Goal: Book appointment/travel/reservation

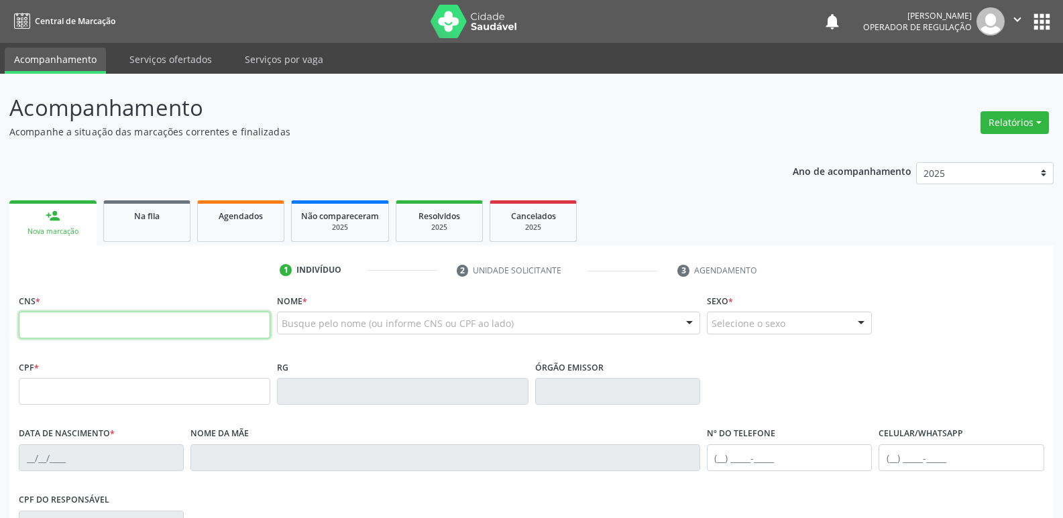
click at [91, 320] on input "text" at bounding box center [144, 325] width 251 height 27
type input "708 4022 7664 6663"
type input "114.905.994-01"
type input "2[DATE]"
type input "[PERSON_NAME]"
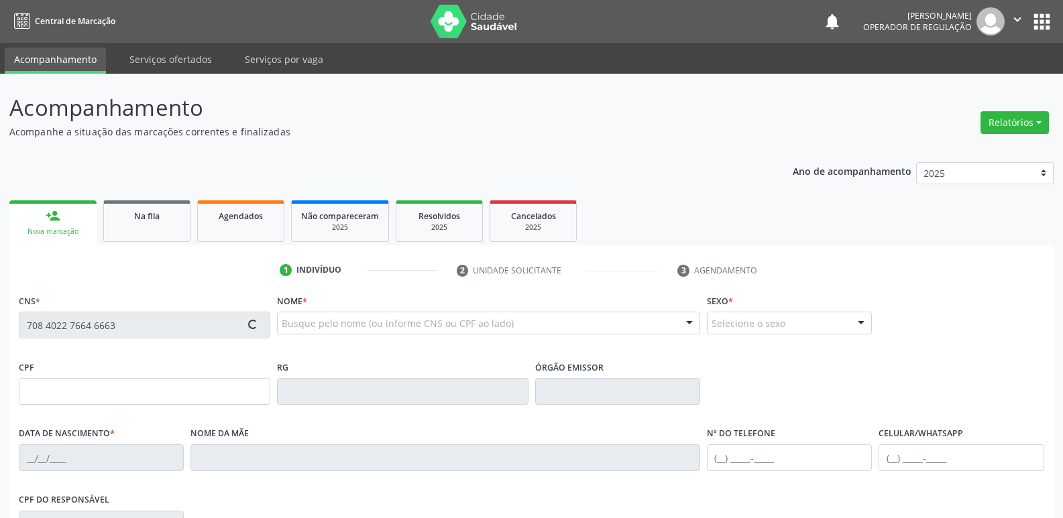
type input "[PHONE_NUMBER]"
type input "022.748.074-00"
type input "S/N"
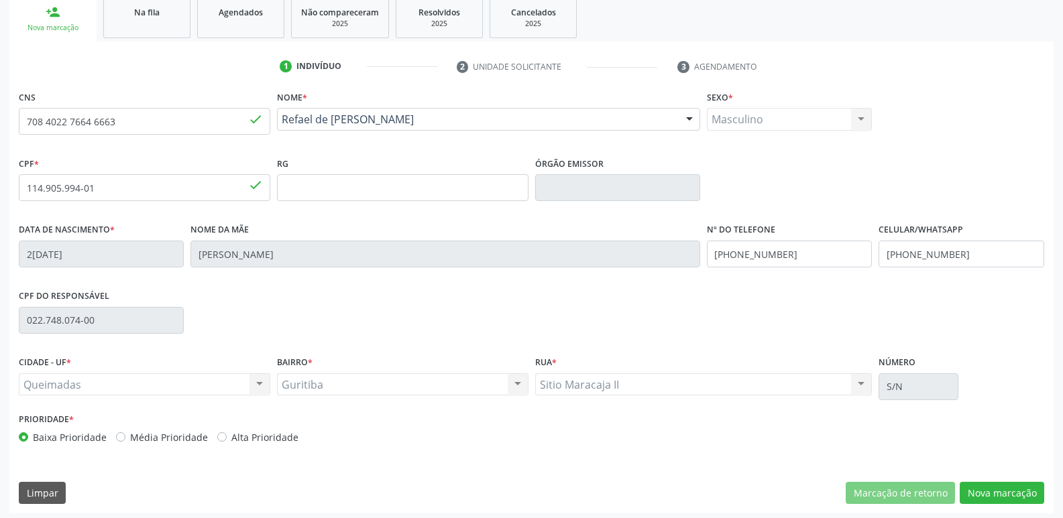
scroll to position [208, 0]
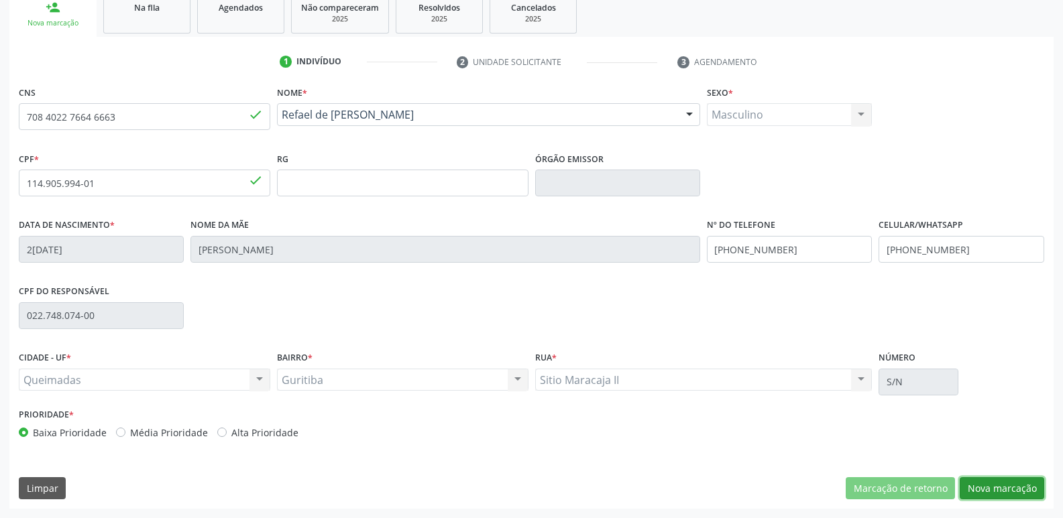
click at [987, 487] on button "Nova marcação" at bounding box center [1001, 488] width 84 height 23
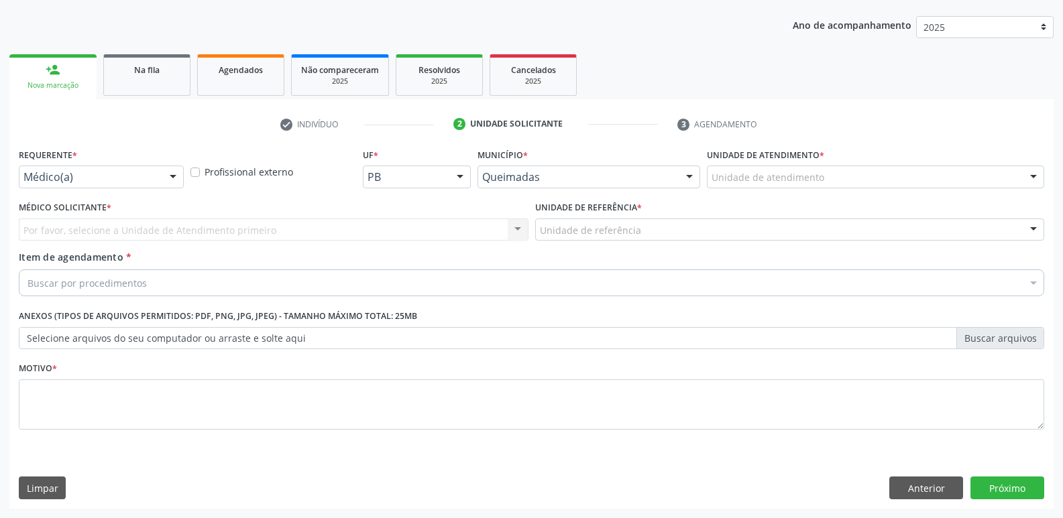
drag, startPoint x: 106, startPoint y: 174, endPoint x: 88, endPoint y: 200, distance: 31.4
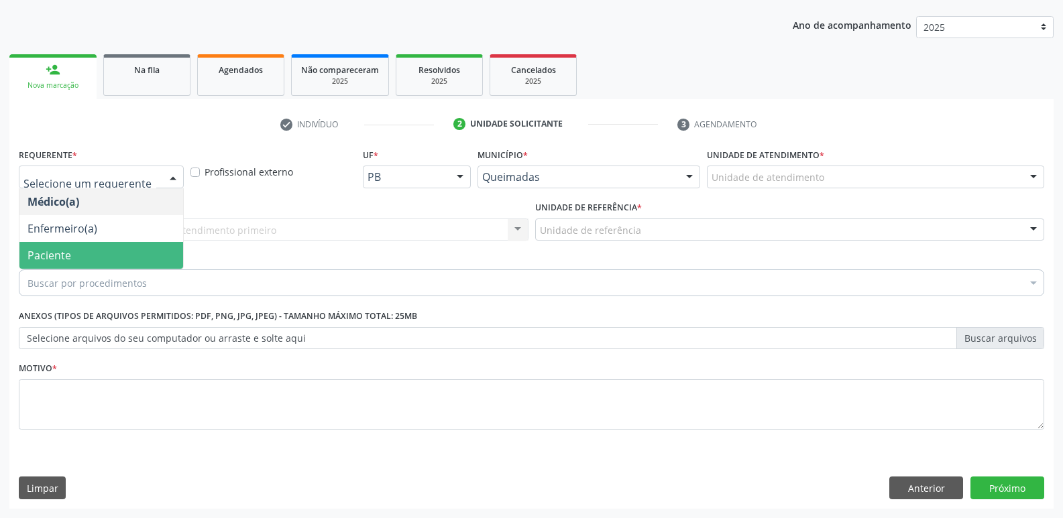
drag, startPoint x: 55, startPoint y: 255, endPoint x: 94, endPoint y: 231, distance: 46.1
click at [56, 255] on span "Paciente" at bounding box center [49, 255] width 44 height 15
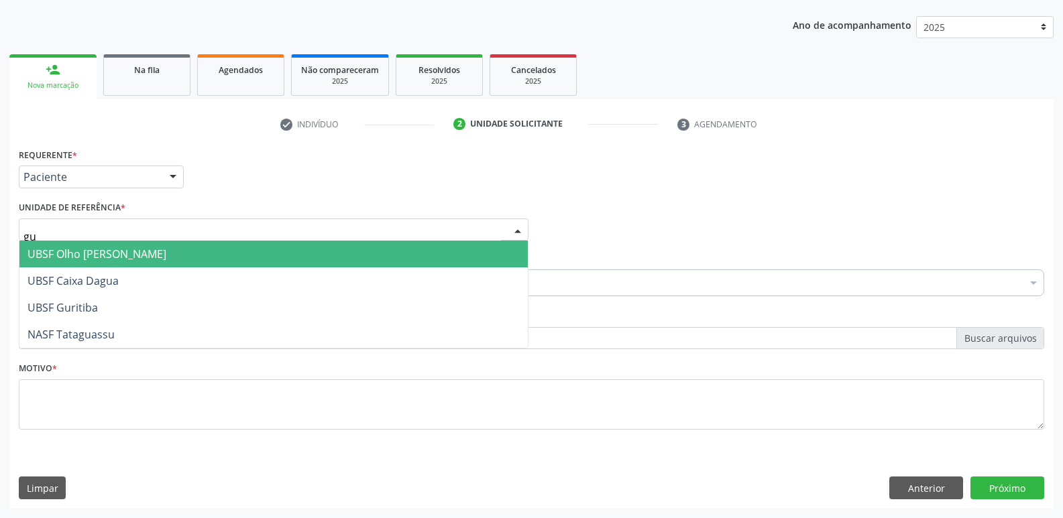
type input "gur"
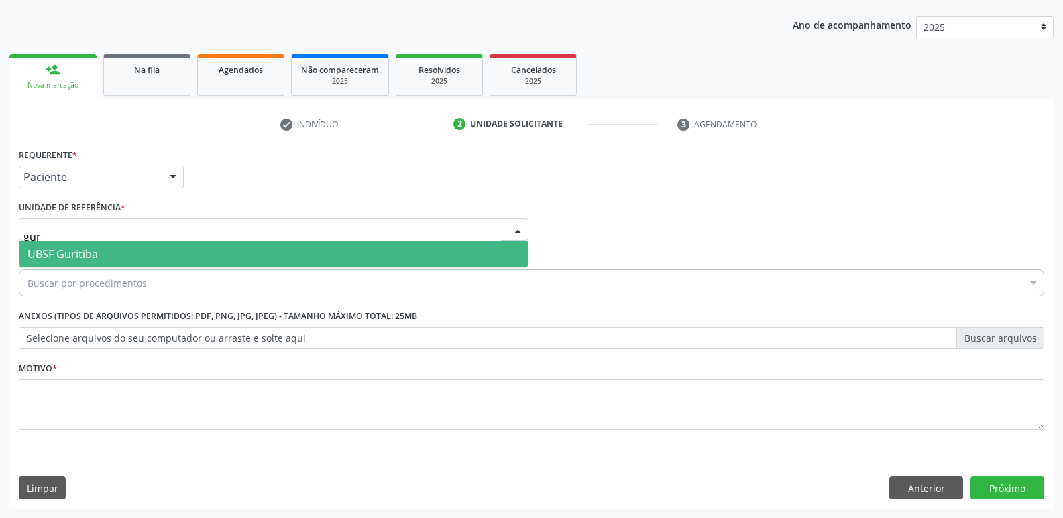
click at [76, 254] on span "UBSF Guritiba" at bounding box center [62, 254] width 70 height 15
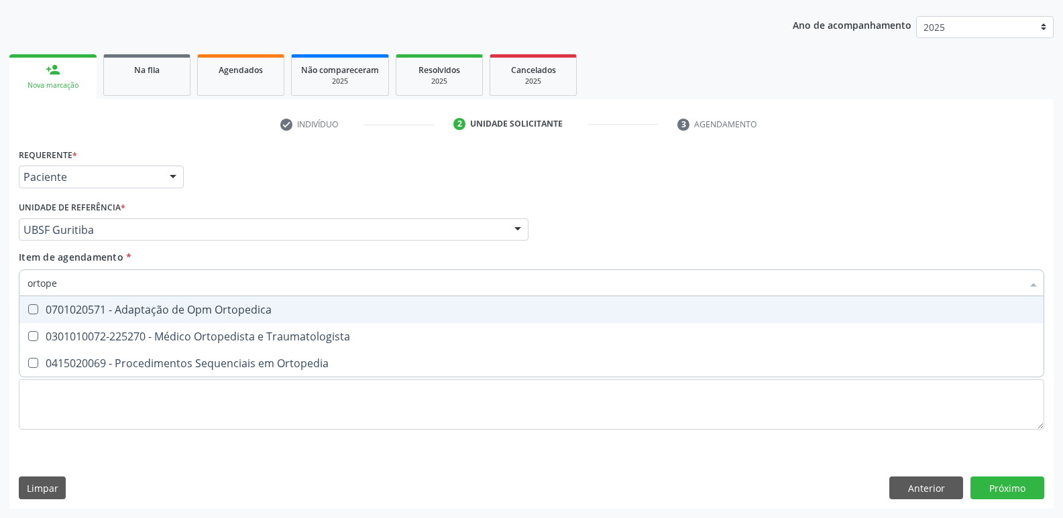
type input "ortoped"
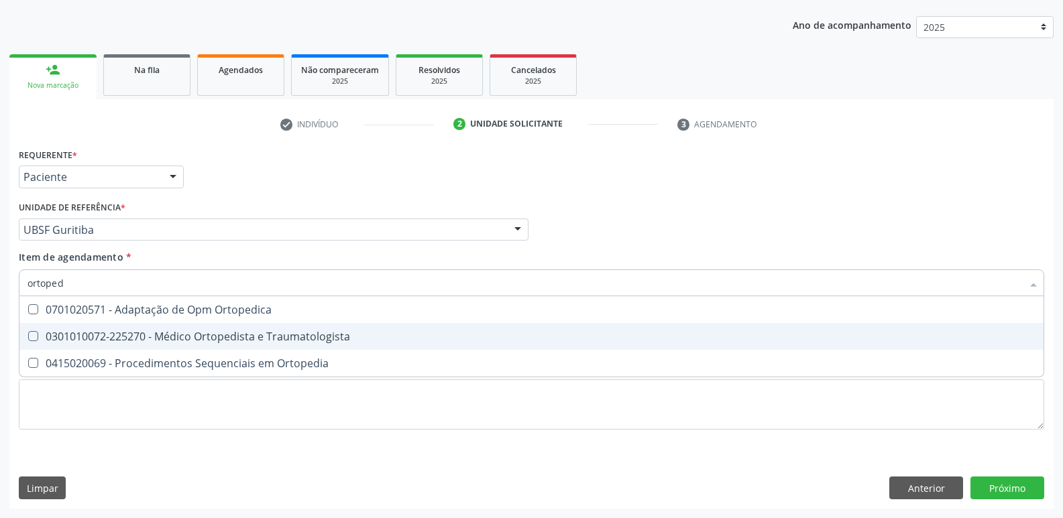
click at [166, 331] on div "0301010072-225270 - Médico Ortopedista e Traumatologista" at bounding box center [531, 336] width 1008 height 11
checkbox Traumatologista "true"
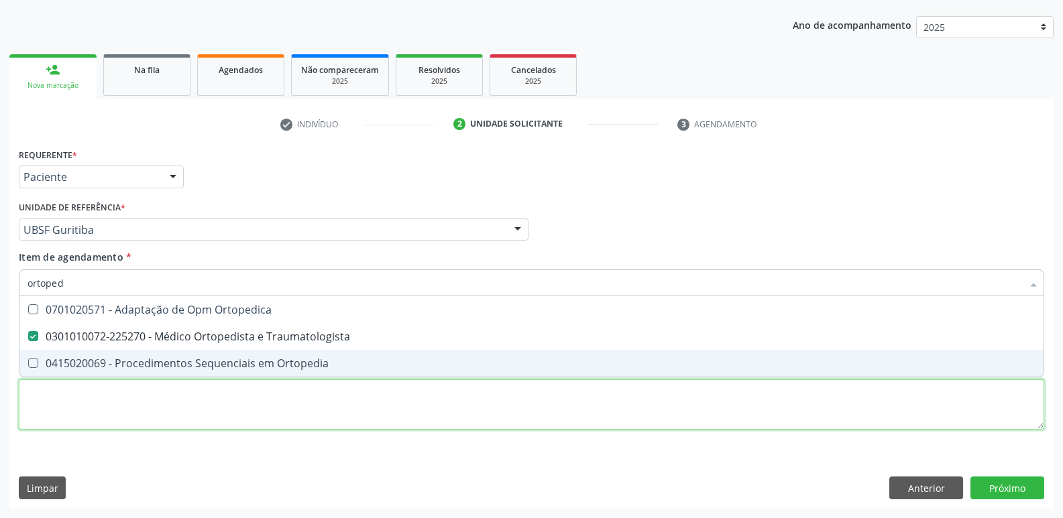
click at [131, 397] on div "Requerente * Paciente Médico(a) Enfermeiro(a) Paciente Nenhum resultado encontr…" at bounding box center [531, 297] width 1025 height 304
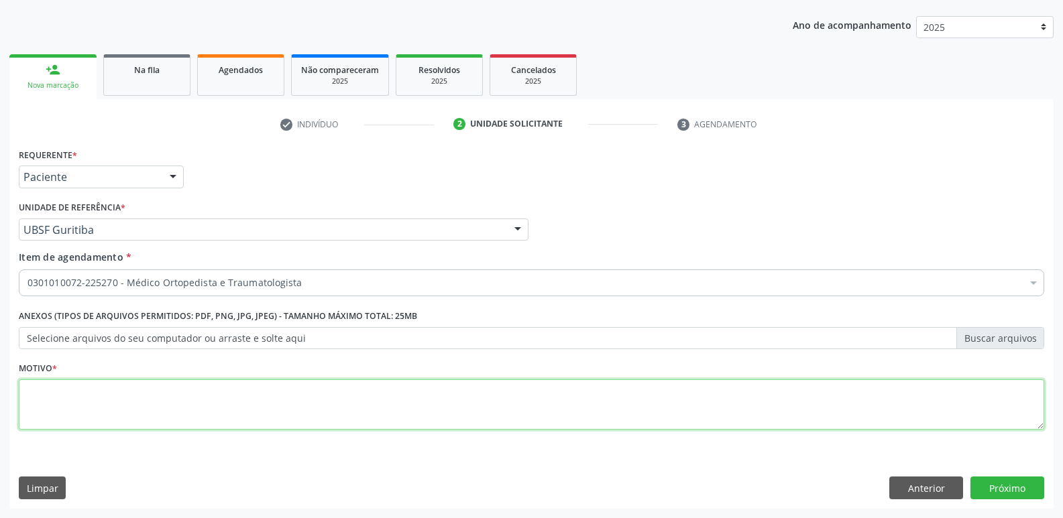
paste textarea "a"
drag, startPoint x: 131, startPoint y: 397, endPoint x: 0, endPoint y: 339, distance: 142.9
click at [0, 339] on div "Acompanhamento Acompanhe a situação das marcações correntes e finalizadas Relat…" at bounding box center [531, 223] width 1063 height 591
type textarea "avaliação"
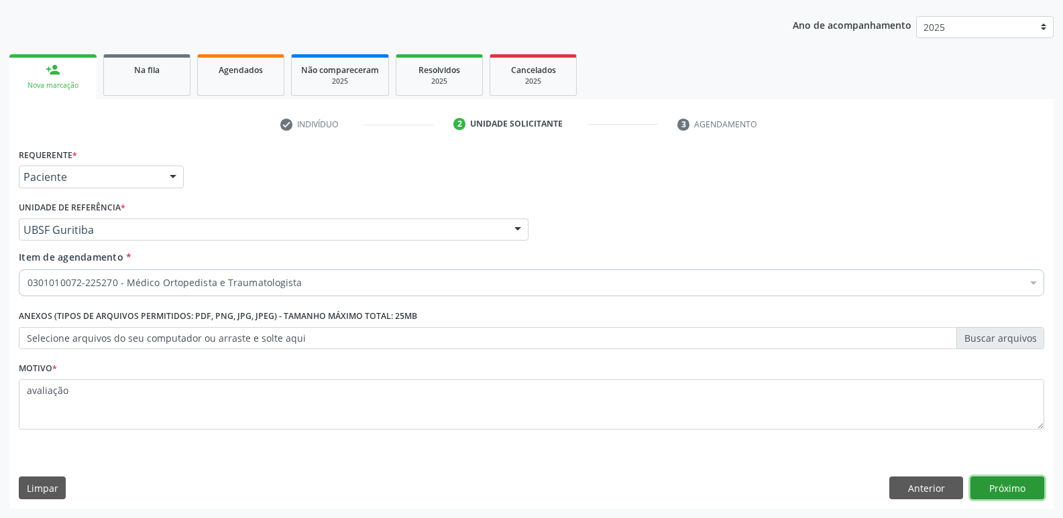
click at [1004, 487] on button "Próximo" at bounding box center [1007, 488] width 74 height 23
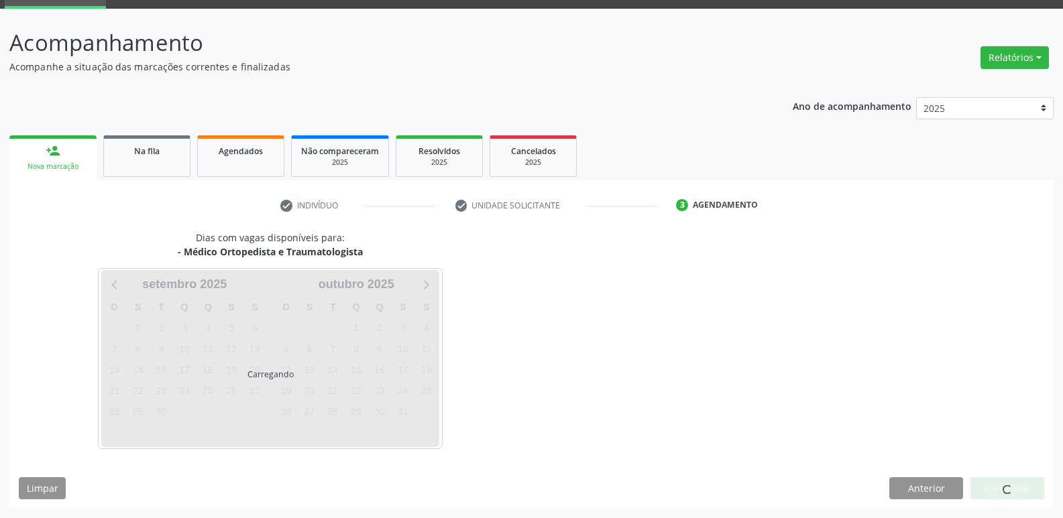
scroll to position [65, 0]
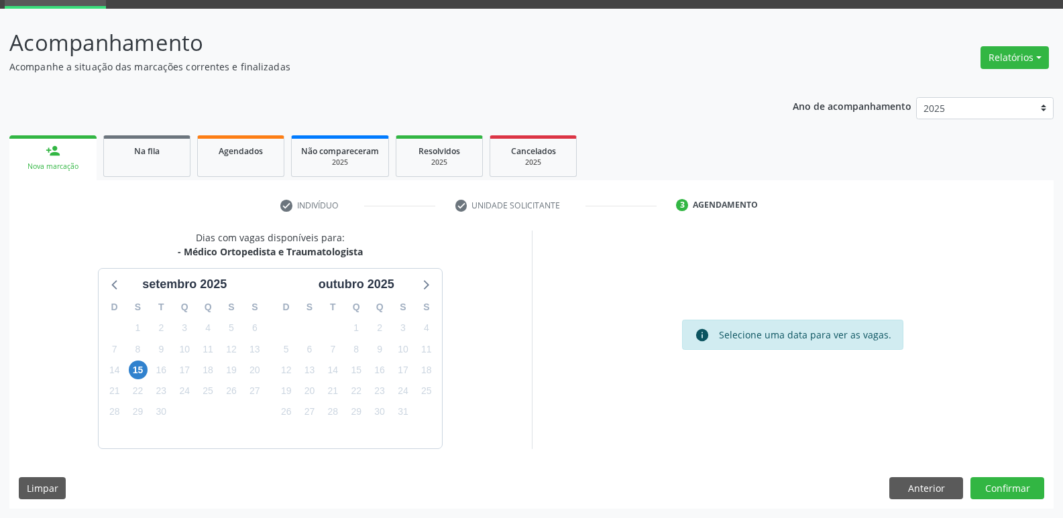
click at [130, 362] on div "15" at bounding box center [138, 370] width 19 height 21
click at [133, 360] on div "15" at bounding box center [138, 370] width 19 height 21
click at [139, 370] on span "15" at bounding box center [138, 370] width 19 height 19
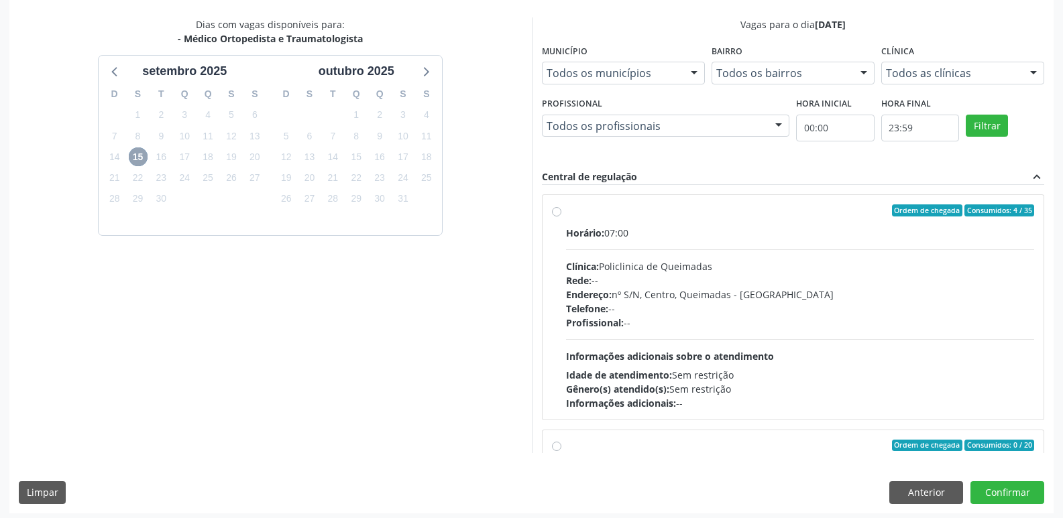
scroll to position [283, 0]
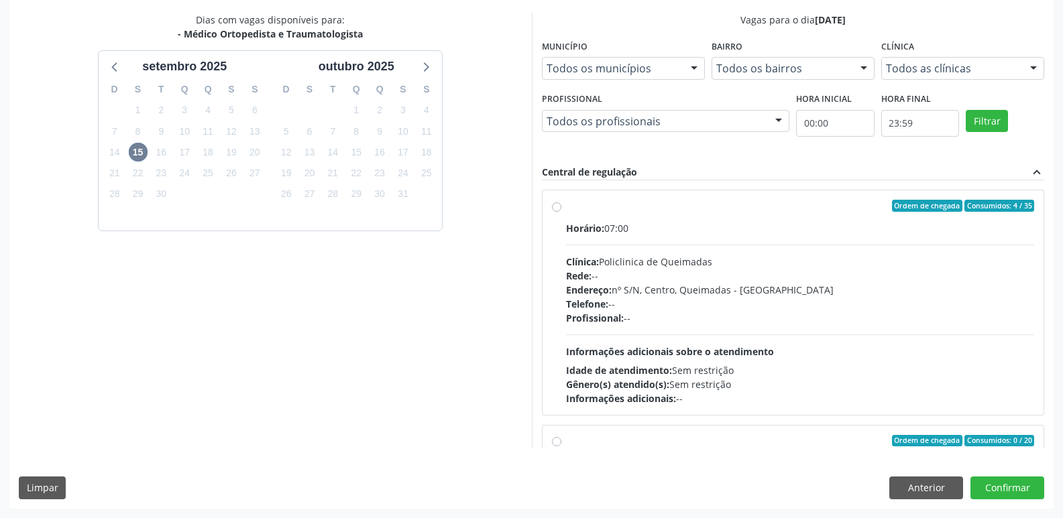
click at [1000, 297] on div "Telefone: --" at bounding box center [800, 304] width 469 height 14
click at [561, 212] on input "Ordem de chegada Consumidos: 4 / 35 Horário: 07:00 Clínica: Policlinica de Quei…" at bounding box center [556, 206] width 9 height 12
radio input "true"
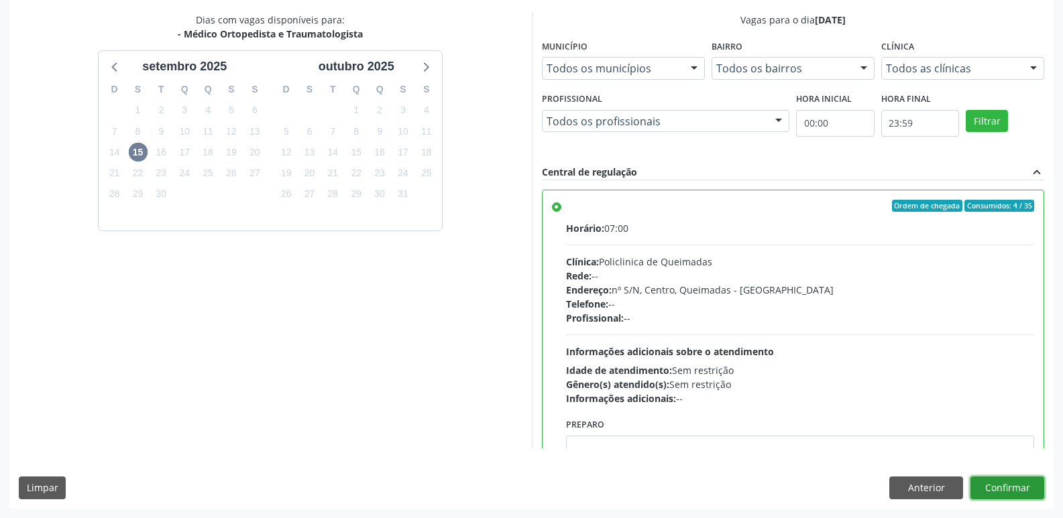
click at [1004, 486] on button "Confirmar" at bounding box center [1007, 488] width 74 height 23
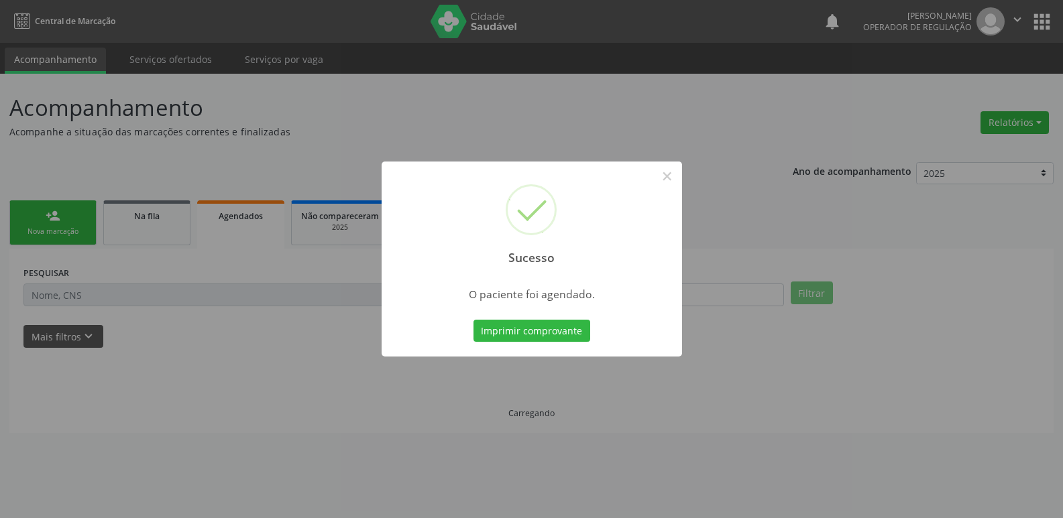
scroll to position [0, 0]
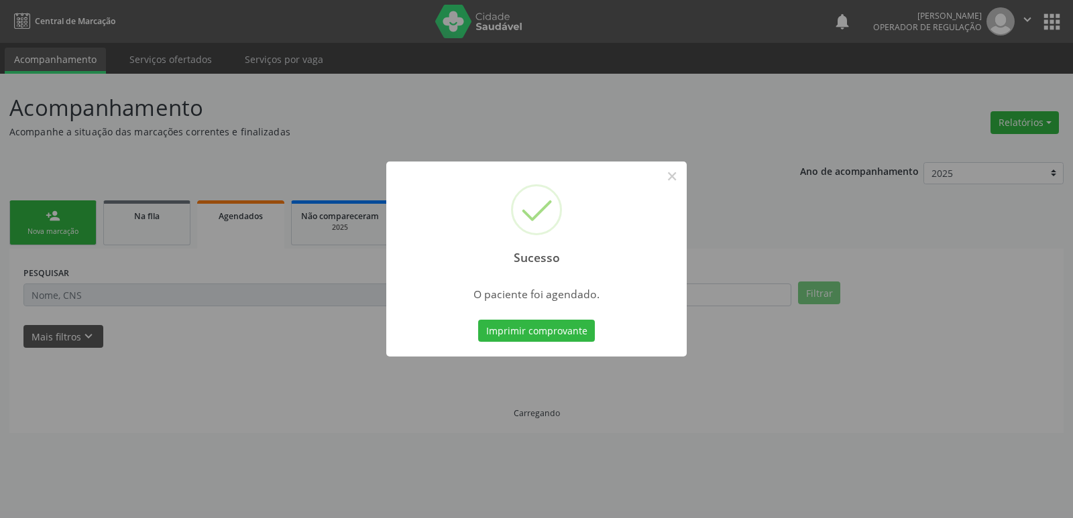
click at [478, 320] on button "Imprimir comprovante" at bounding box center [536, 331] width 117 height 23
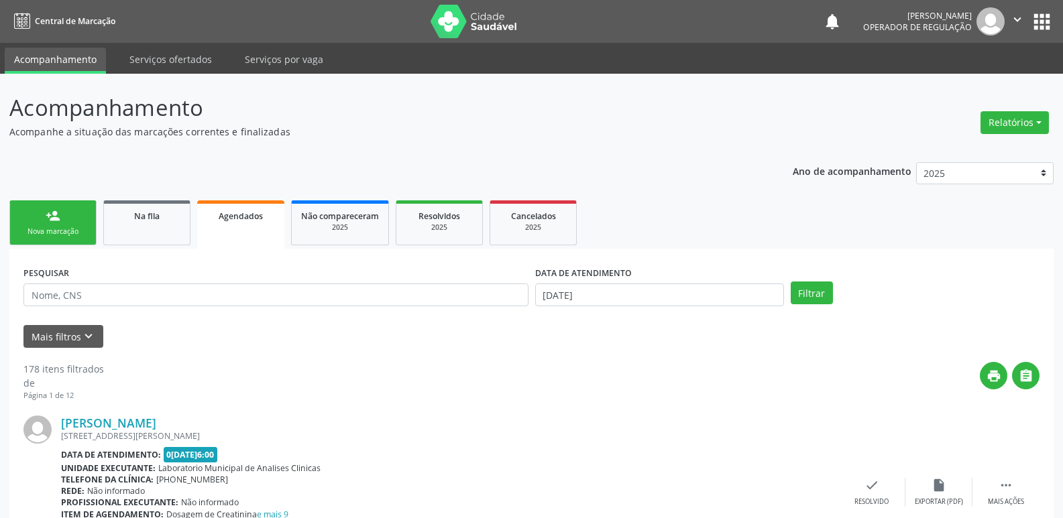
click at [81, 220] on link "person_add Nova marcação" at bounding box center [52, 222] width 87 height 45
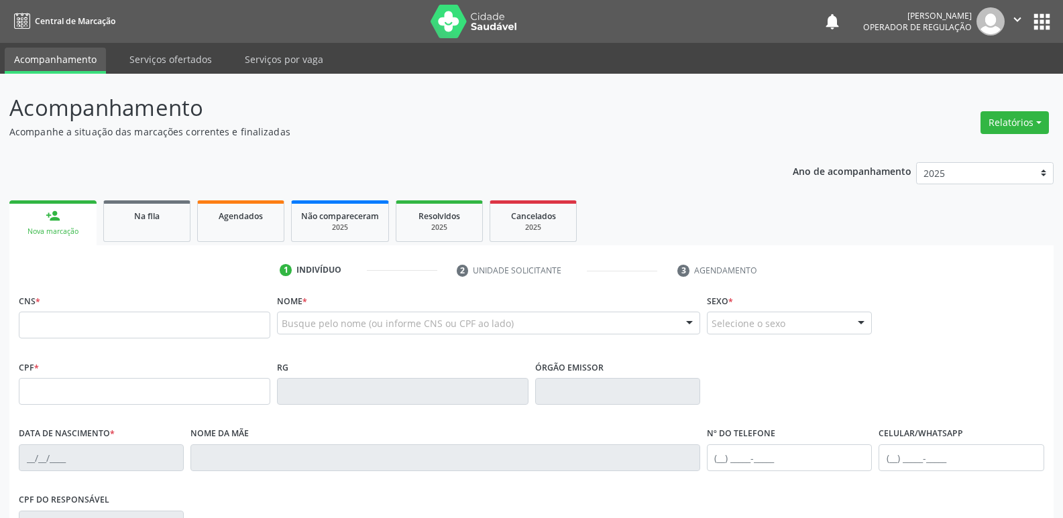
click at [1036, 21] on button "apps" at bounding box center [1041, 21] width 23 height 23
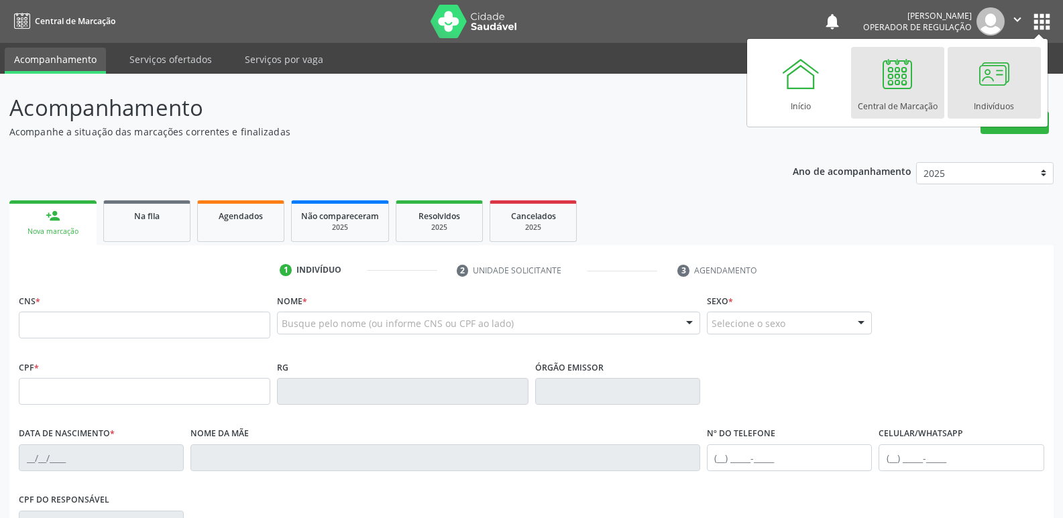
click at [969, 72] on link "Indivíduos" at bounding box center [993, 83] width 93 height 72
